Goal: Transaction & Acquisition: Book appointment/travel/reservation

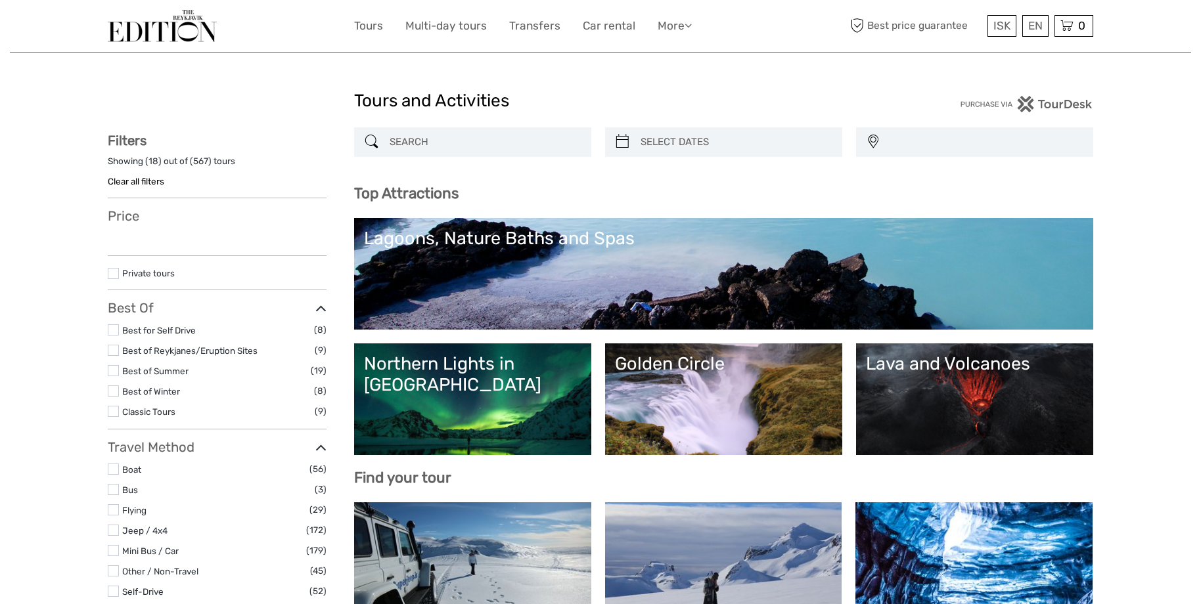
select select
click at [451, 142] on input "search" at bounding box center [484, 142] width 200 height 23
select select
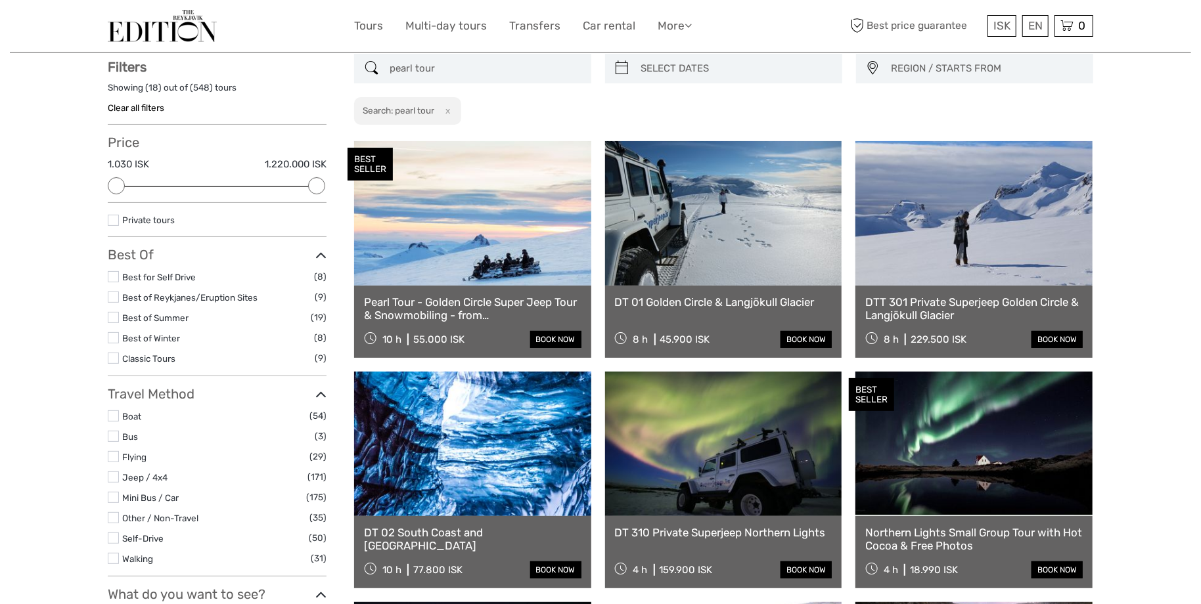
scroll to position [74, 0]
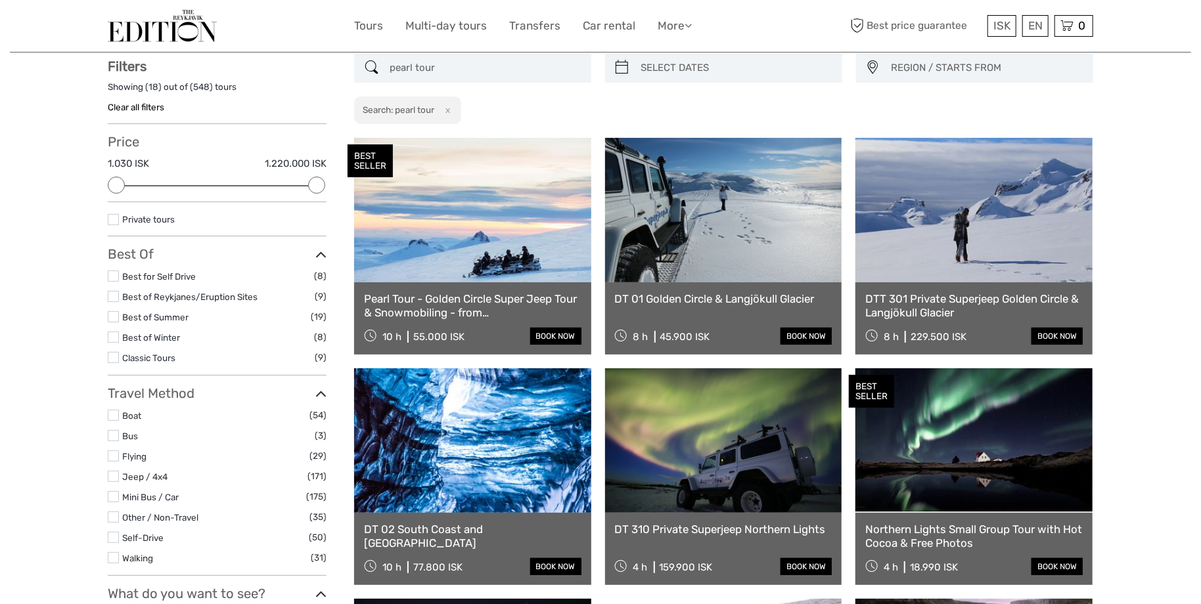
type input "pearl tour"
click at [499, 201] on link at bounding box center [472, 210] width 237 height 145
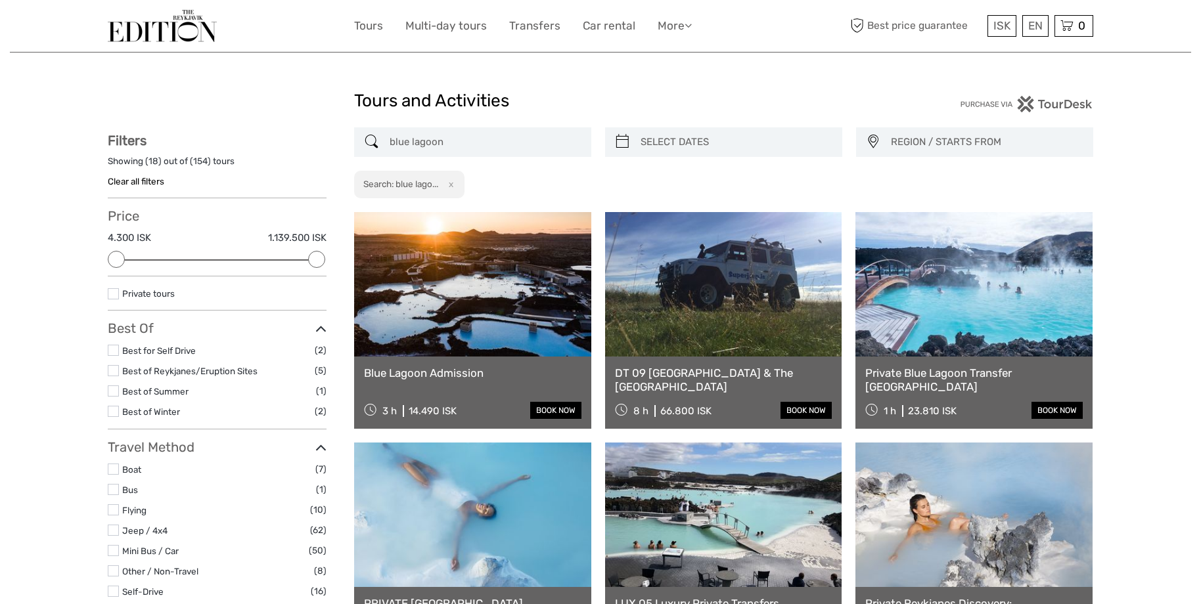
select select
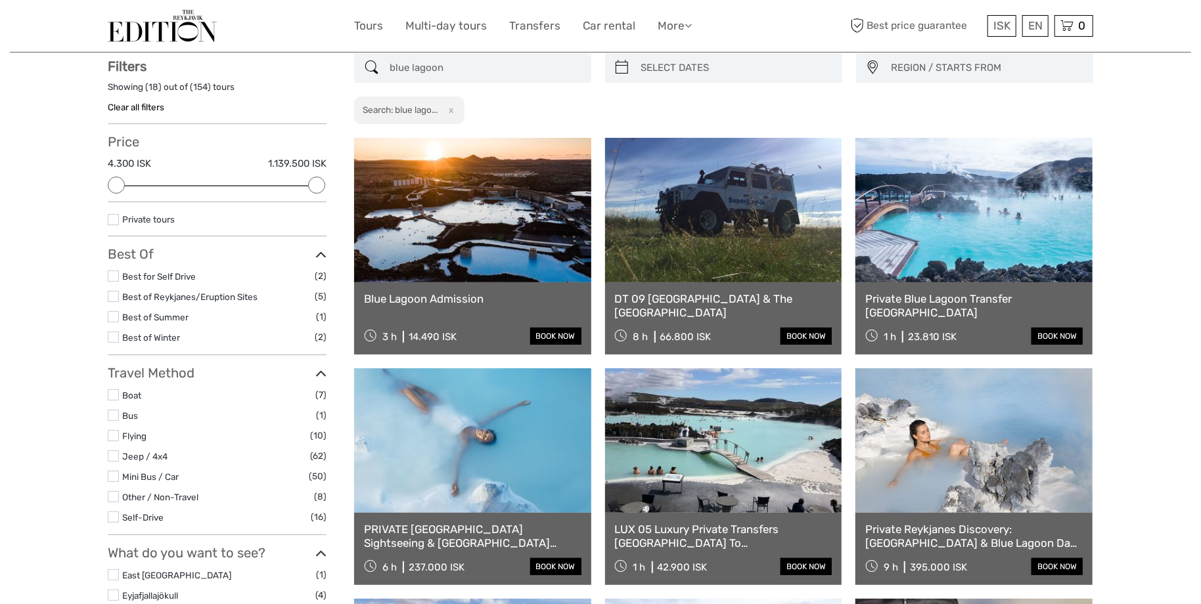
drag, startPoint x: 516, startPoint y: 70, endPoint x: 289, endPoint y: 73, distance: 227.3
